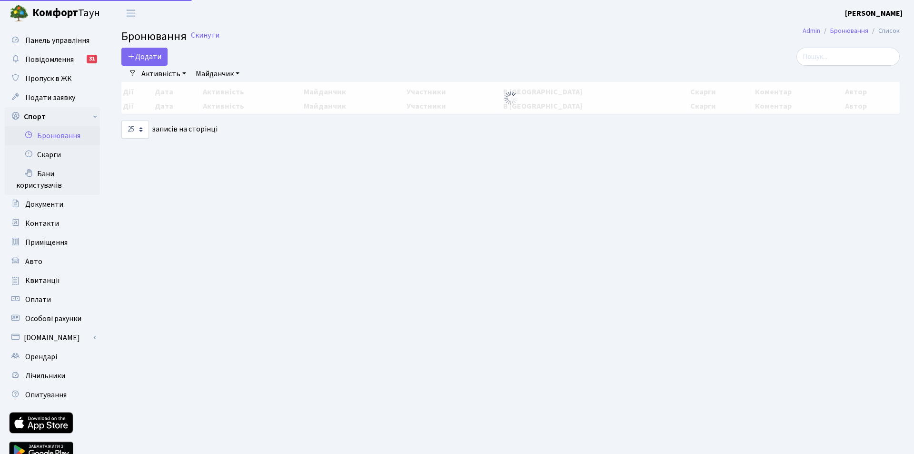
select select "25"
click at [146, 55] on button "Додати" at bounding box center [144, 57] width 46 height 18
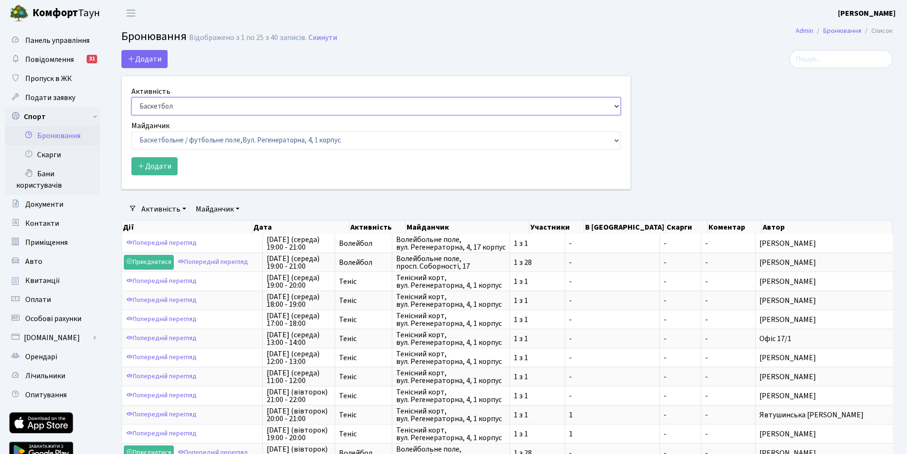
click at [154, 104] on select "Баскетбол Волейбол Йога Катання на роликах Настільний теніс Теніс Футбол Фітнес" at bounding box center [375, 106] width 489 height 18
select select "1"
click at [131, 97] on select "Баскетбол Волейбол Йога Катання на роликах Настільний теніс Теніс Футбол Фітнес" at bounding box center [375, 106] width 489 height 18
click at [179, 139] on select "Баскетбольне / футбольне поле, Вул. Регенераторна, 4, 1 корпус Баскетбольне пол…" at bounding box center [375, 140] width 489 height 18
select select "1"
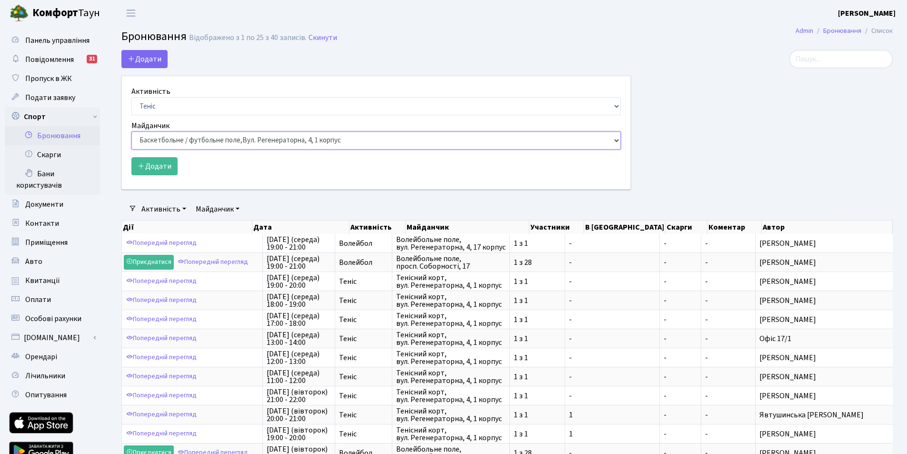
click at [131, 131] on select "Баскетбольне / футбольне поле, Вул. Регенераторна, 4, 1 корпус Баскетбольне пол…" at bounding box center [375, 140] width 489 height 18
click at [148, 163] on button "Додати" at bounding box center [154, 166] width 46 height 18
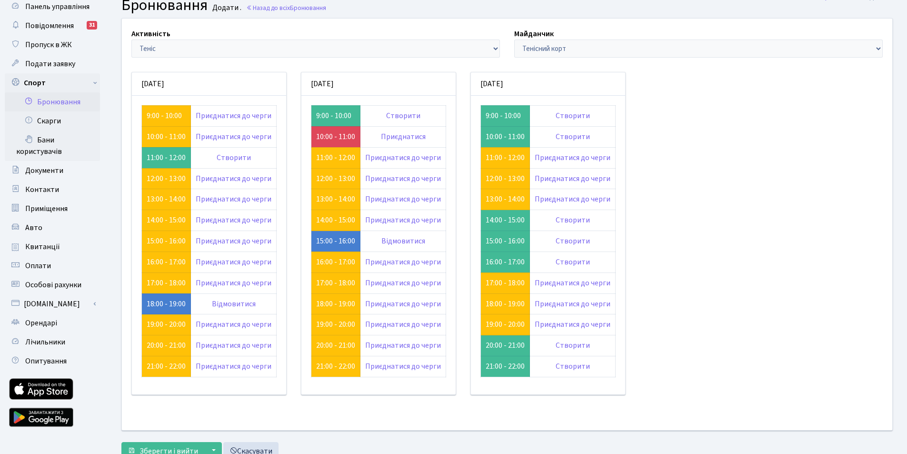
scroll to position [68, 0]
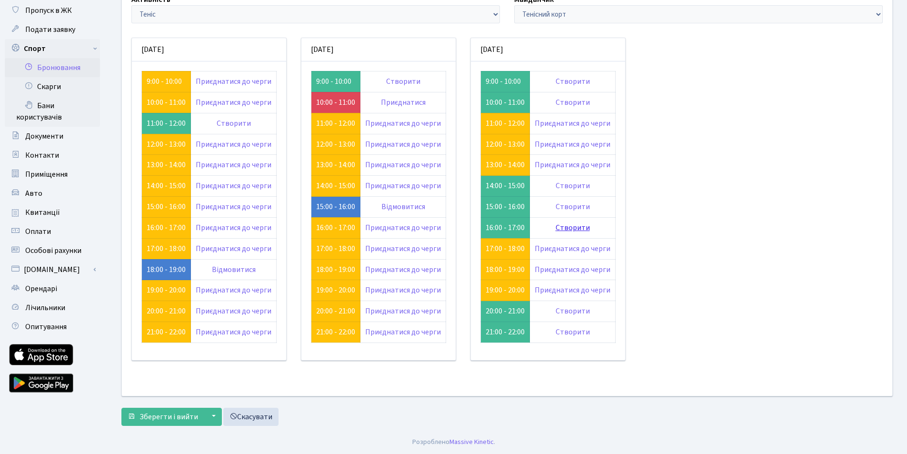
click at [578, 227] on link "Створити" at bounding box center [572, 227] width 34 height 10
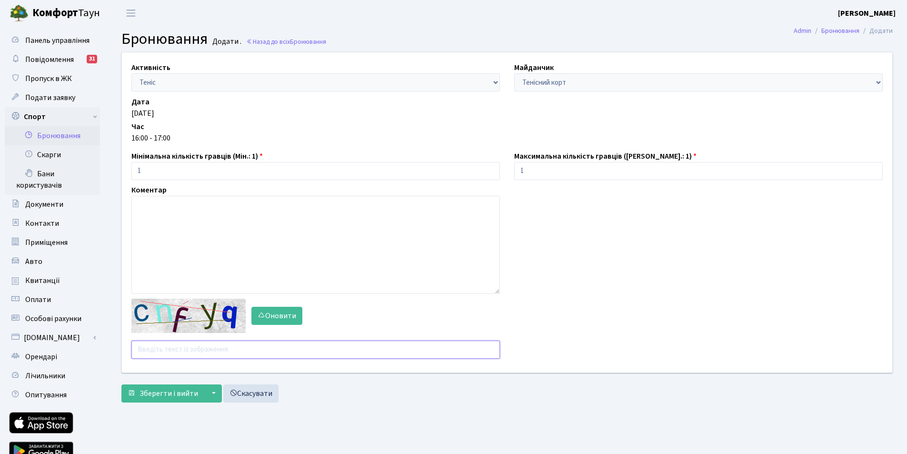
click at [159, 349] on input "text" at bounding box center [315, 349] width 368 height 18
type input "ppuer"
click at [167, 392] on span "Зберегти і вийти" at bounding box center [168, 393] width 59 height 10
click at [158, 348] on input "text" at bounding box center [315, 349] width 368 height 18
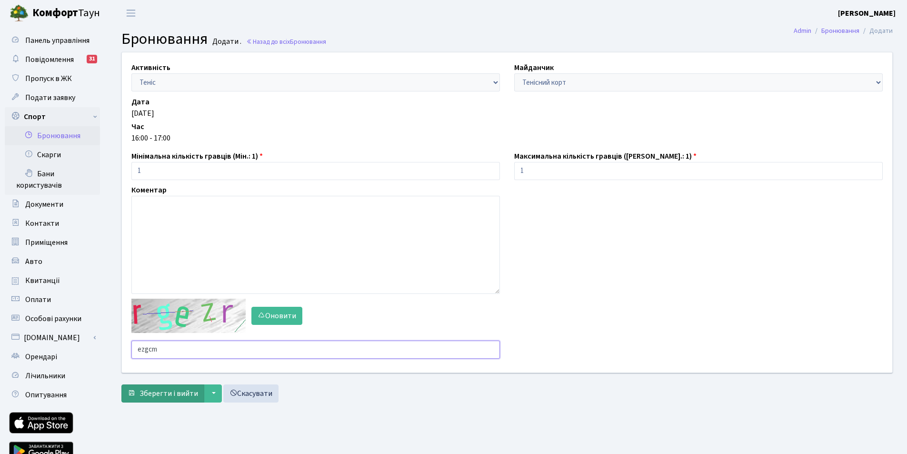
type input "ezgcm"
click at [169, 389] on span "Зберегти і вийти" at bounding box center [168, 393] width 59 height 10
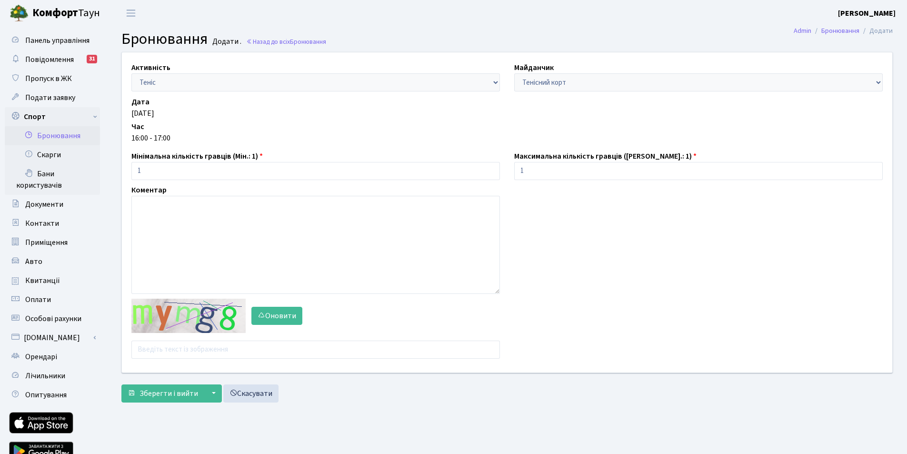
click at [878, 14] on b "[PERSON_NAME]" at bounding box center [867, 13] width 58 height 10
click at [828, 52] on link "Вийти" at bounding box center [847, 52] width 95 height 15
